Goal: Check status: Check status

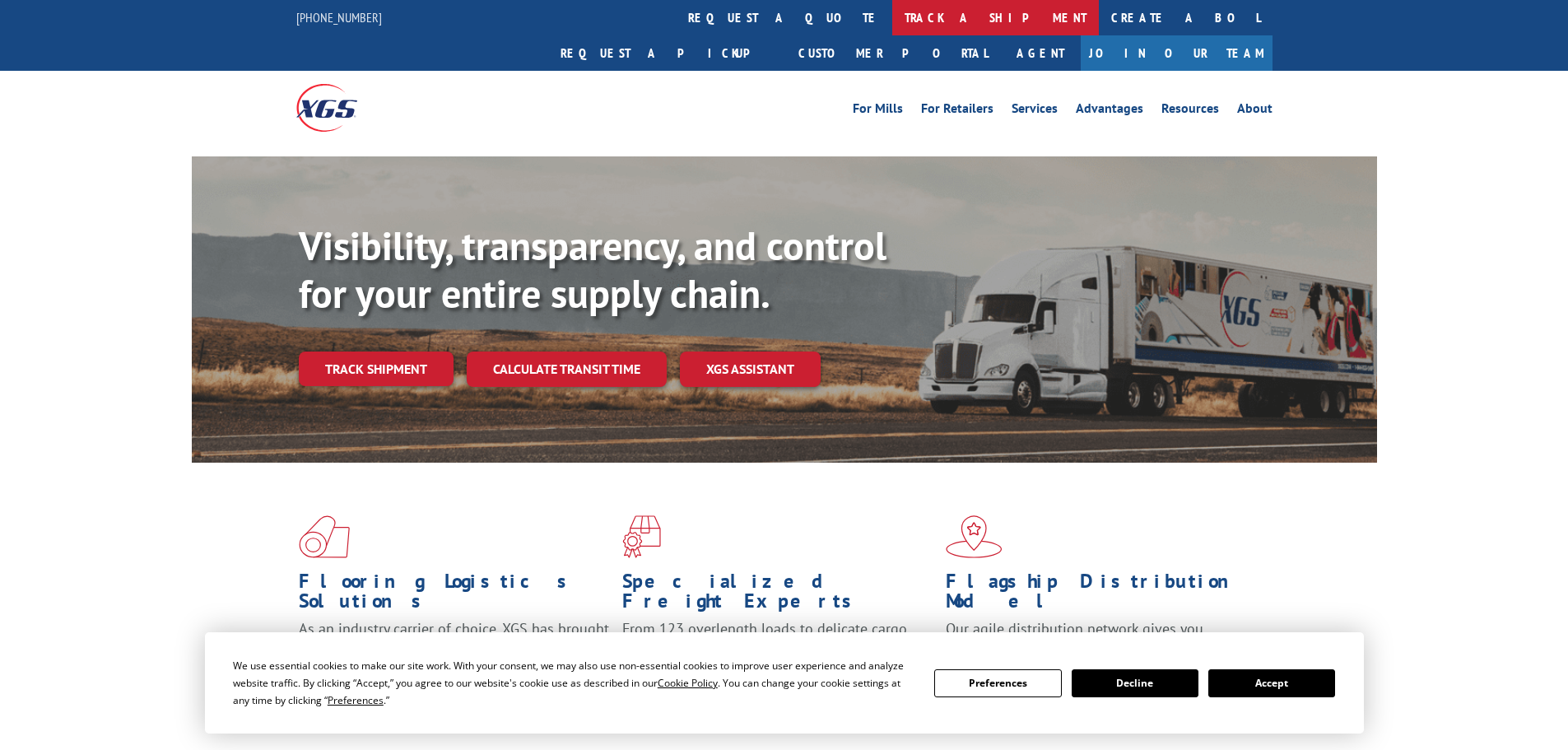
click at [892, 16] on link "track a shipment" at bounding box center [995, 18] width 207 height 36
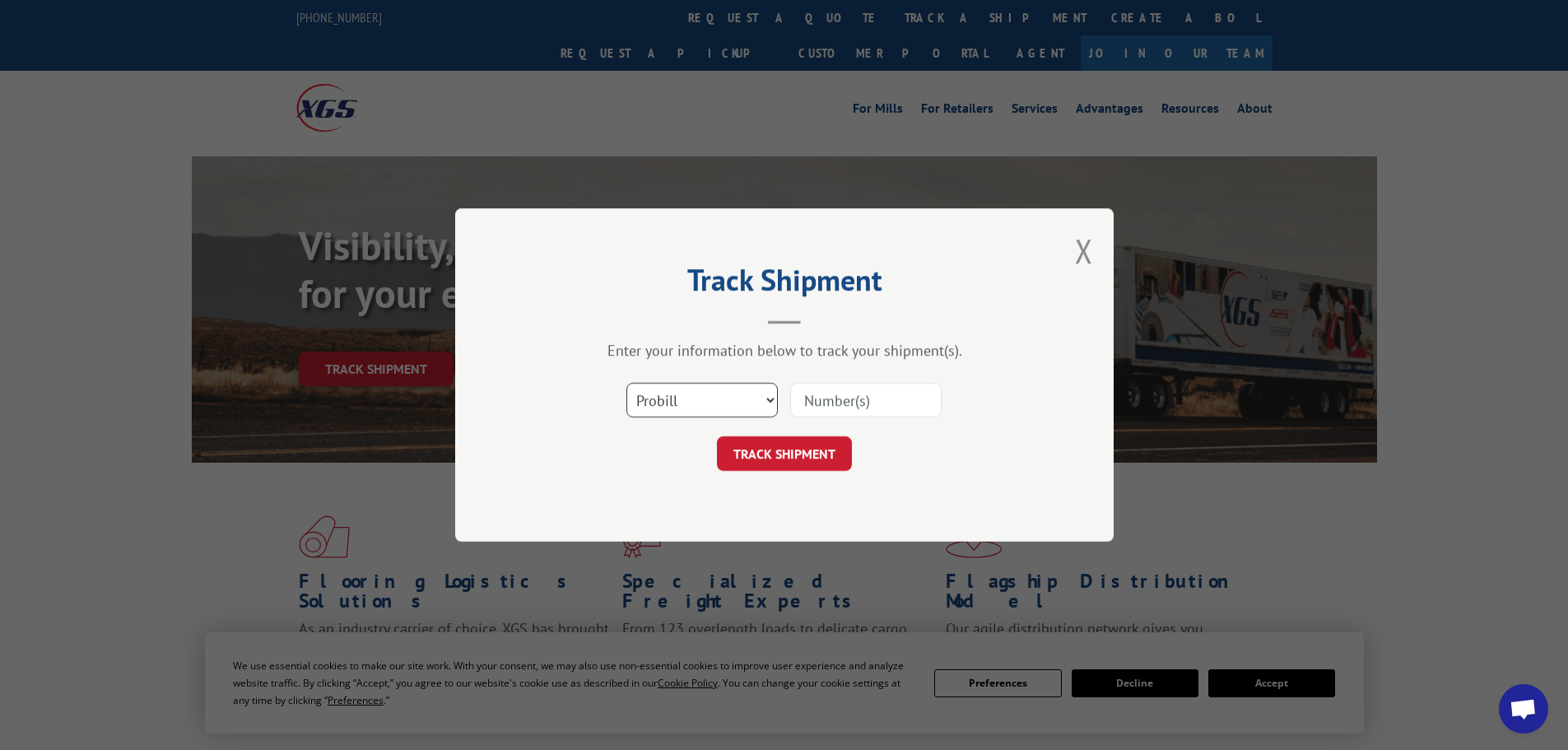
click at [731, 391] on select "Select category... Probill BOL PO" at bounding box center [701, 399] width 152 height 35
select select "po"
click at [626, 382] on select "Select category... Probill BOL PO" at bounding box center [701, 399] width 152 height 35
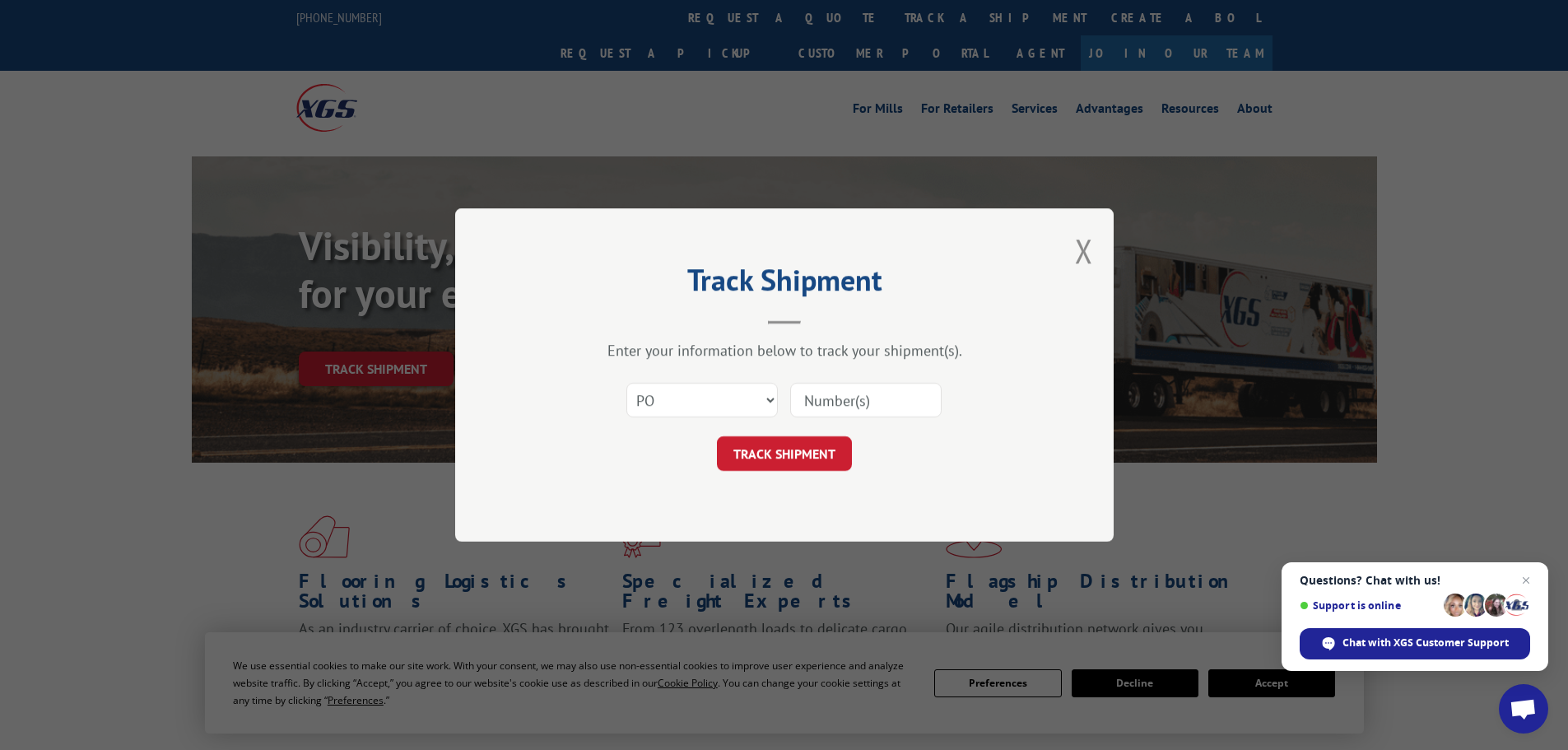
click at [824, 410] on input at bounding box center [866, 399] width 152 height 35
paste input "06515130"
type input "06515130"
click at [795, 464] on button "TRACK SHIPMENT" at bounding box center [784, 453] width 135 height 35
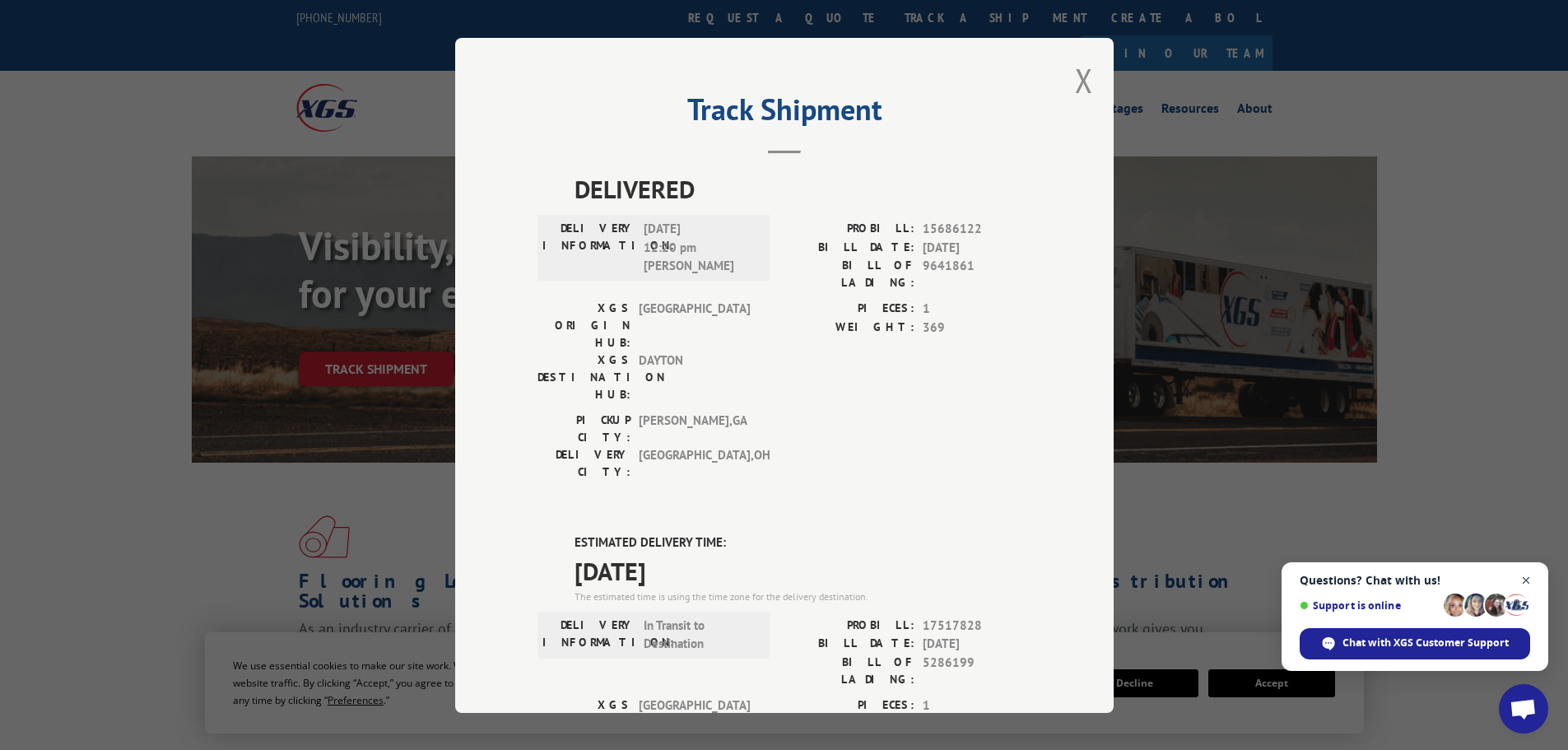
click at [1530, 582] on span "Close chat" at bounding box center [1525, 581] width 21 height 21
